Goal: Check status

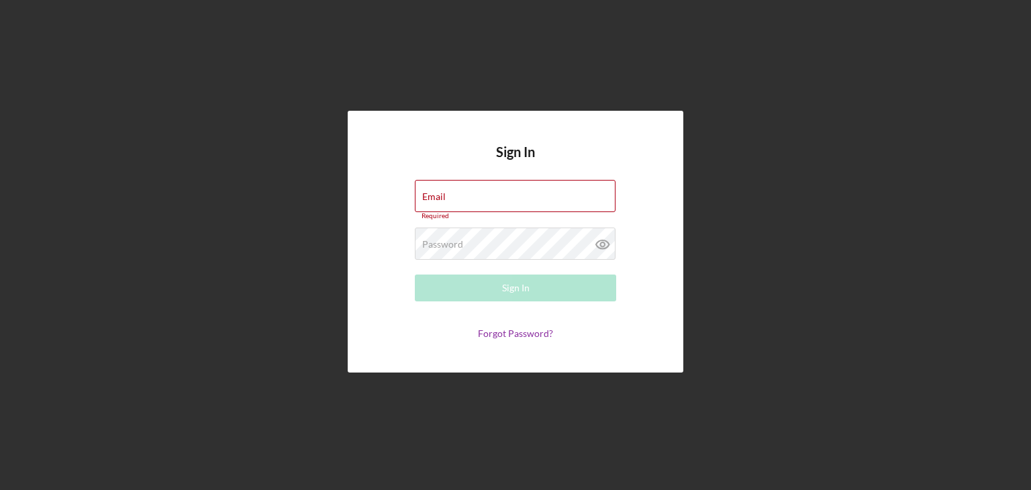
type input "[EMAIL_ADDRESS][DOMAIN_NAME]"
click at [558, 288] on button "Sign In" at bounding box center [515, 287] width 201 height 27
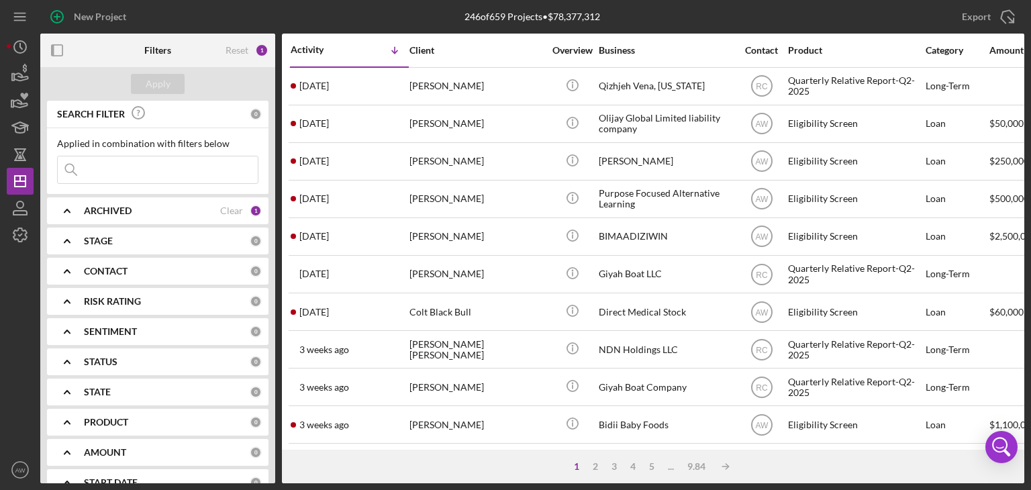
click at [444, 277] on div "[PERSON_NAME]" at bounding box center [476, 274] width 134 height 36
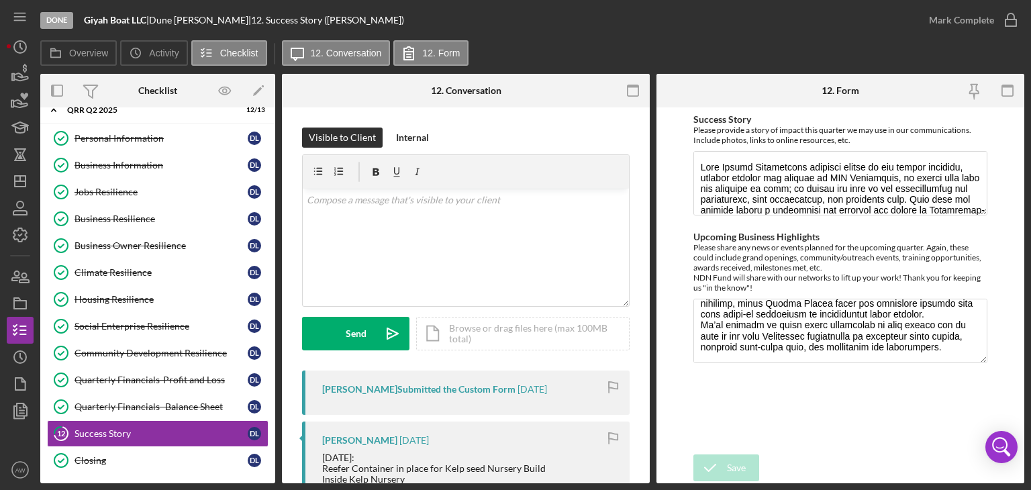
scroll to position [215, 0]
click at [113, 189] on div "Jobs Resilience" at bounding box center [160, 192] width 173 height 11
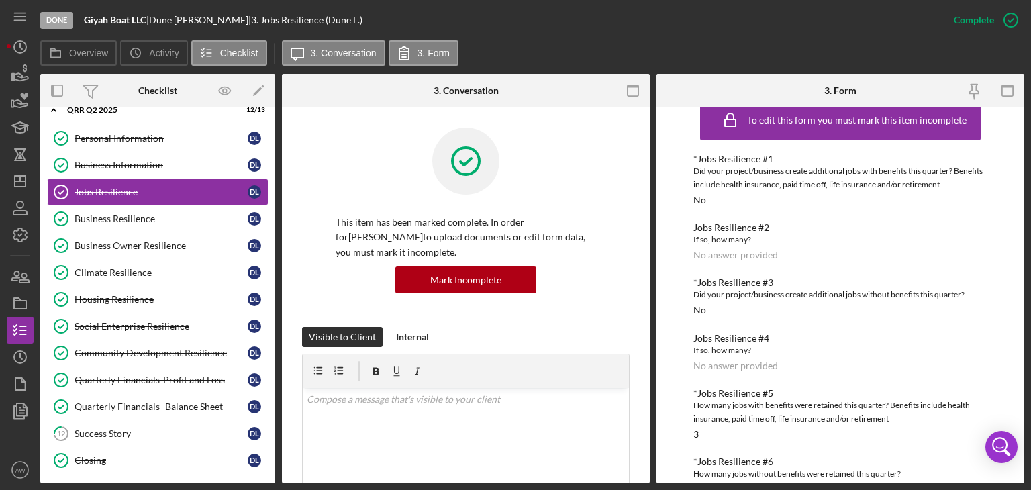
scroll to position [176, 0]
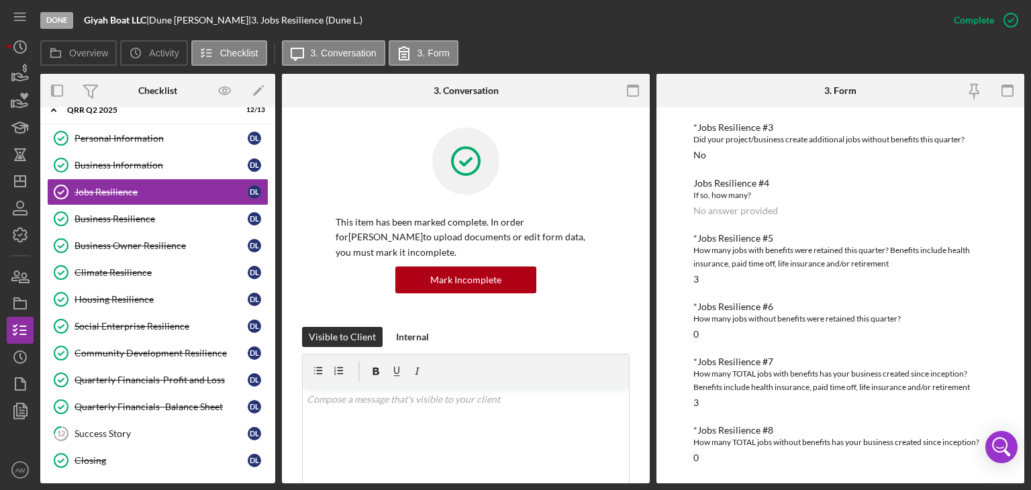
click at [140, 334] on link "Social Enterprise Resilience Social Enterprise Resilience D L" at bounding box center [157, 326] width 221 height 27
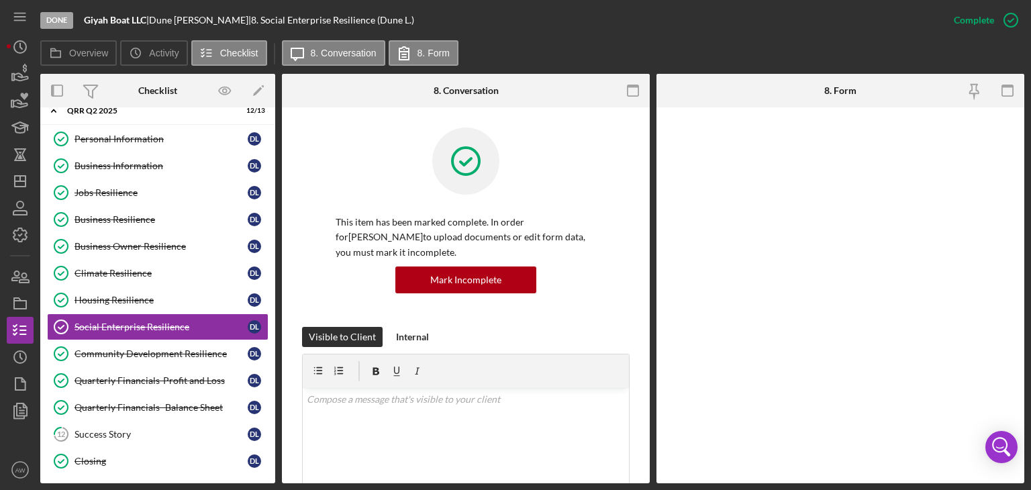
scroll to position [17, 0]
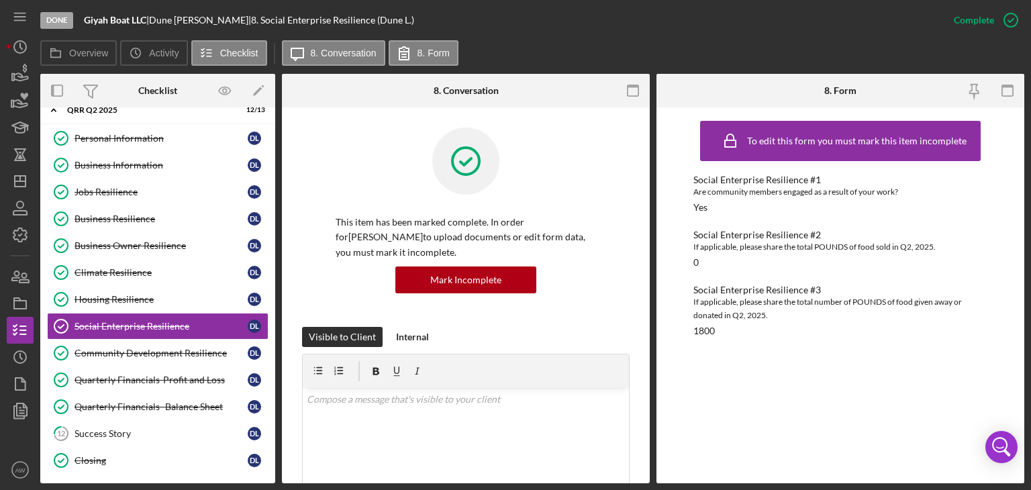
click at [131, 340] on link "Community Development Resilience Community Development Resilience D L" at bounding box center [157, 353] width 221 height 27
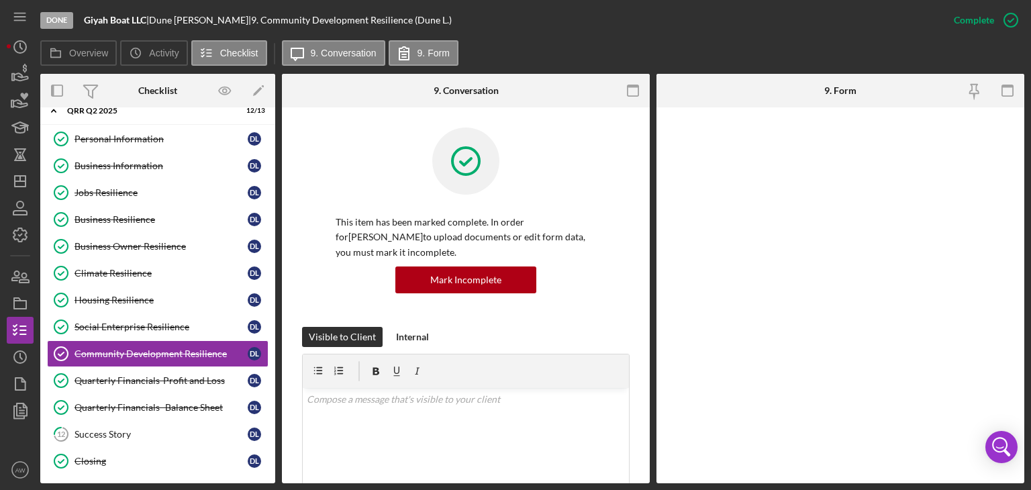
scroll to position [17, 0]
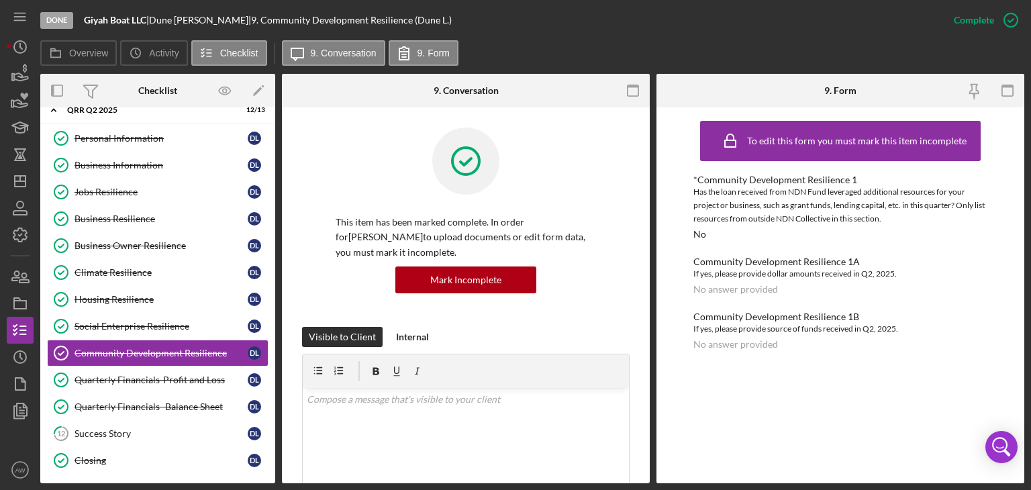
click at [150, 366] on link "Quarterly Financials-Profit and Loss Quarterly Financials-Profit and Loss D L" at bounding box center [157, 379] width 221 height 27
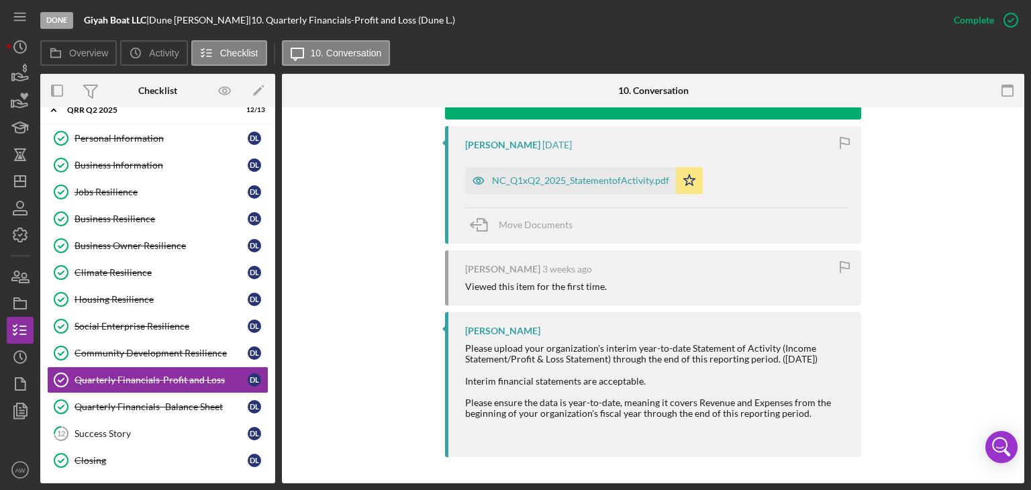
scroll to position [425, 0]
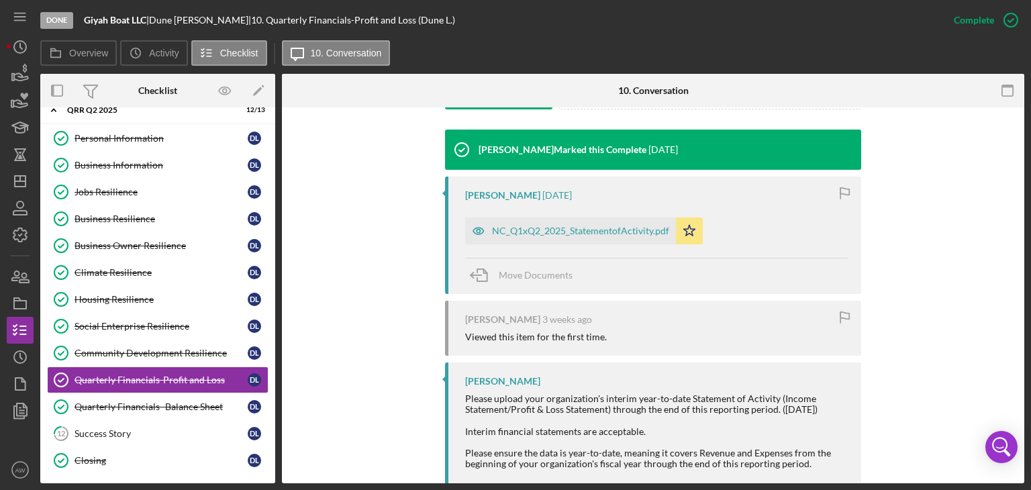
click at [582, 229] on div "NC_Q1xQ2_2025_StatementofActivity.pdf" at bounding box center [580, 230] width 177 height 11
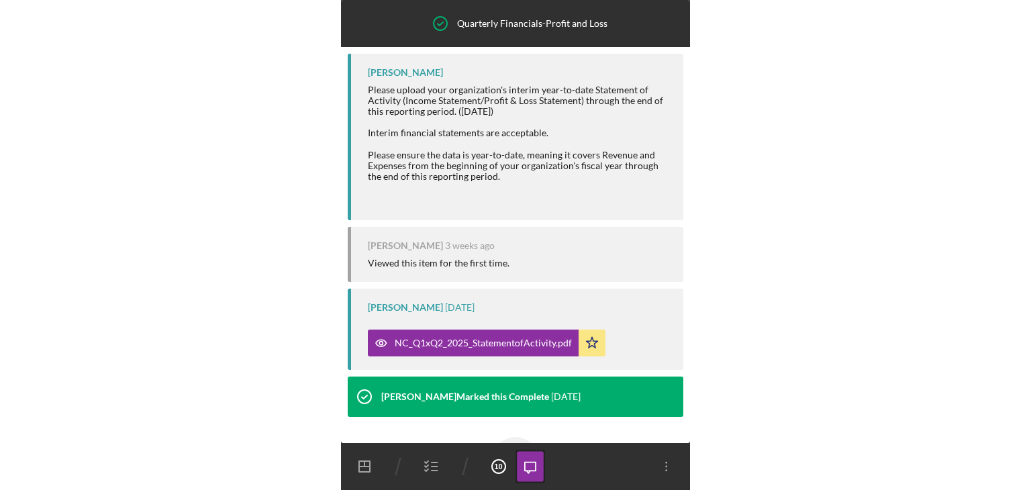
scroll to position [165, 0]
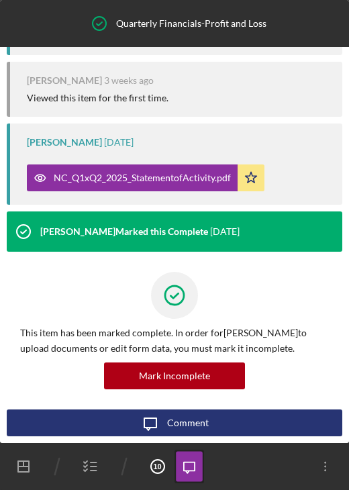
click at [134, 179] on div "NC_Q1xQ2_2025_StatementofActivity.pdf" at bounding box center [142, 177] width 177 height 11
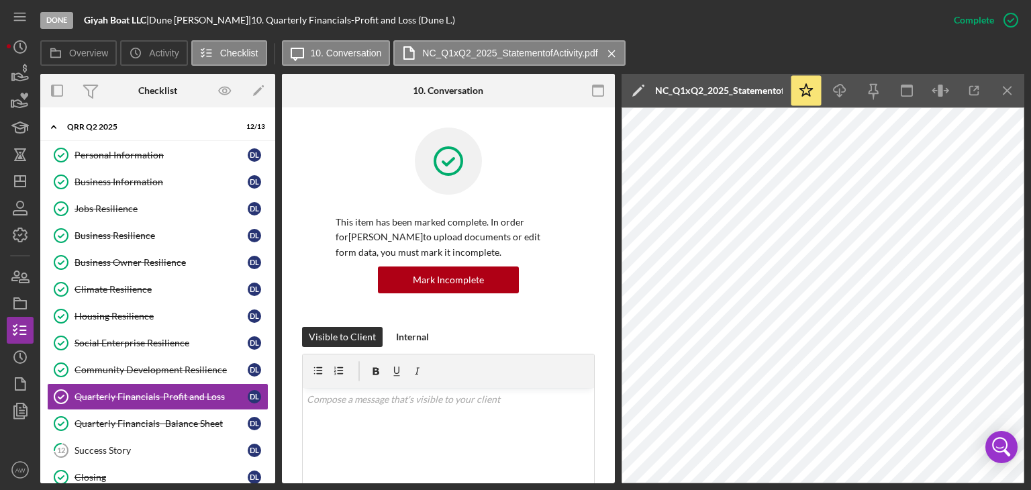
scroll to position [17, 0]
